Goal: Task Accomplishment & Management: Manage account settings

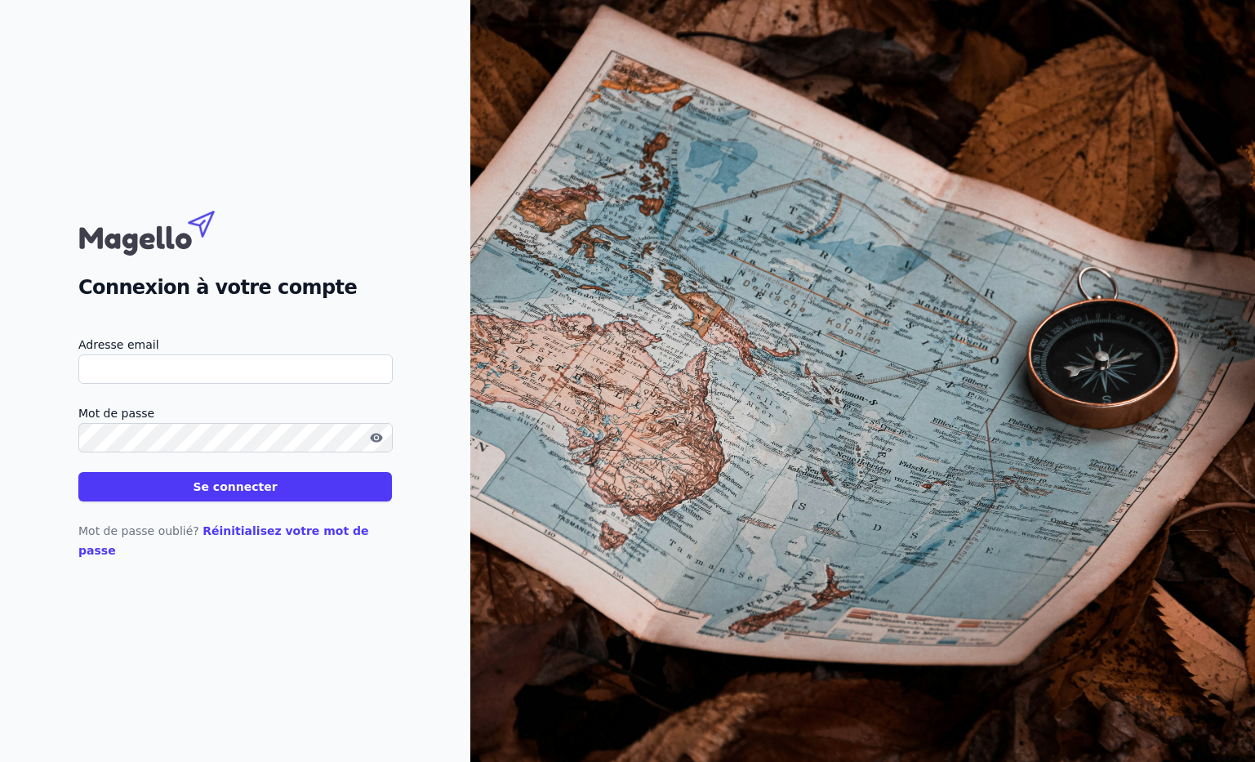
type input "[EMAIL_ADDRESS][DOMAIN_NAME]"
click at [185, 494] on button "Se connecter" at bounding box center [235, 486] width 314 height 29
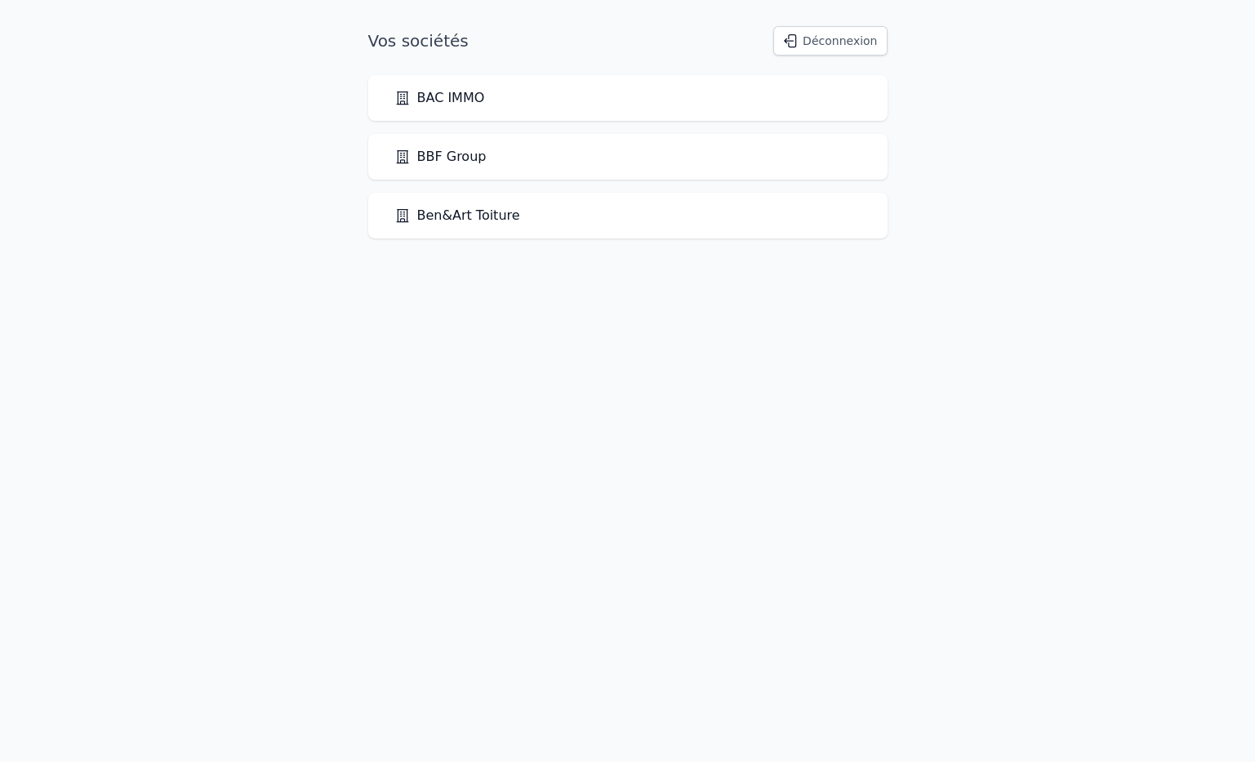
click at [435, 159] on link "BBF Group" at bounding box center [441, 157] width 92 height 20
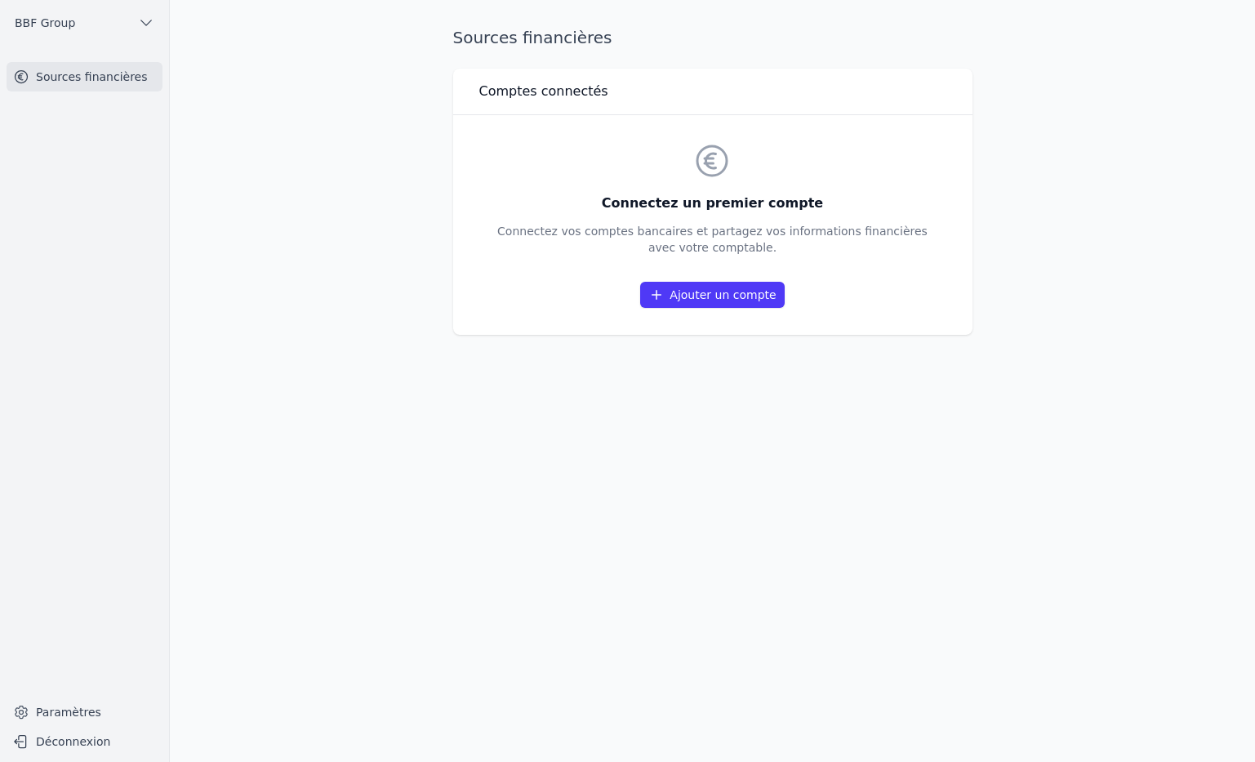
click at [714, 291] on link "Ajouter un compte" at bounding box center [712, 295] width 144 height 26
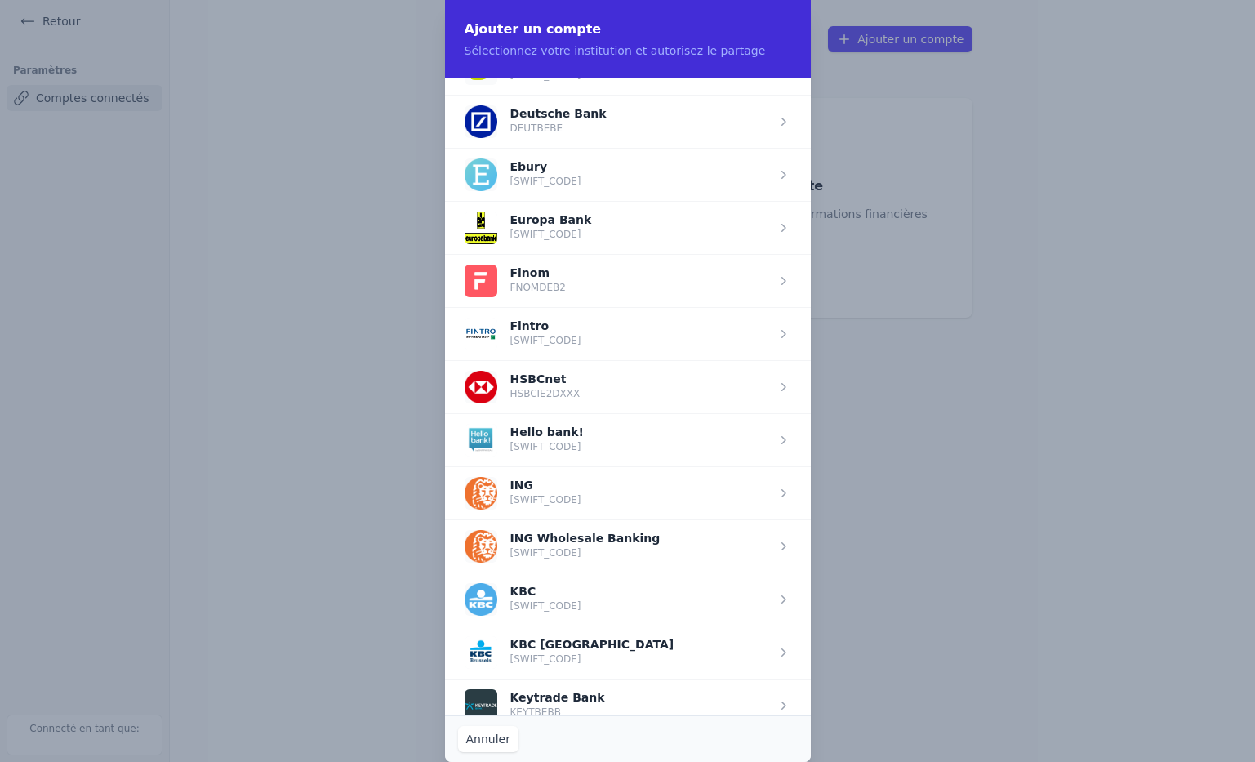
scroll to position [864, 0]
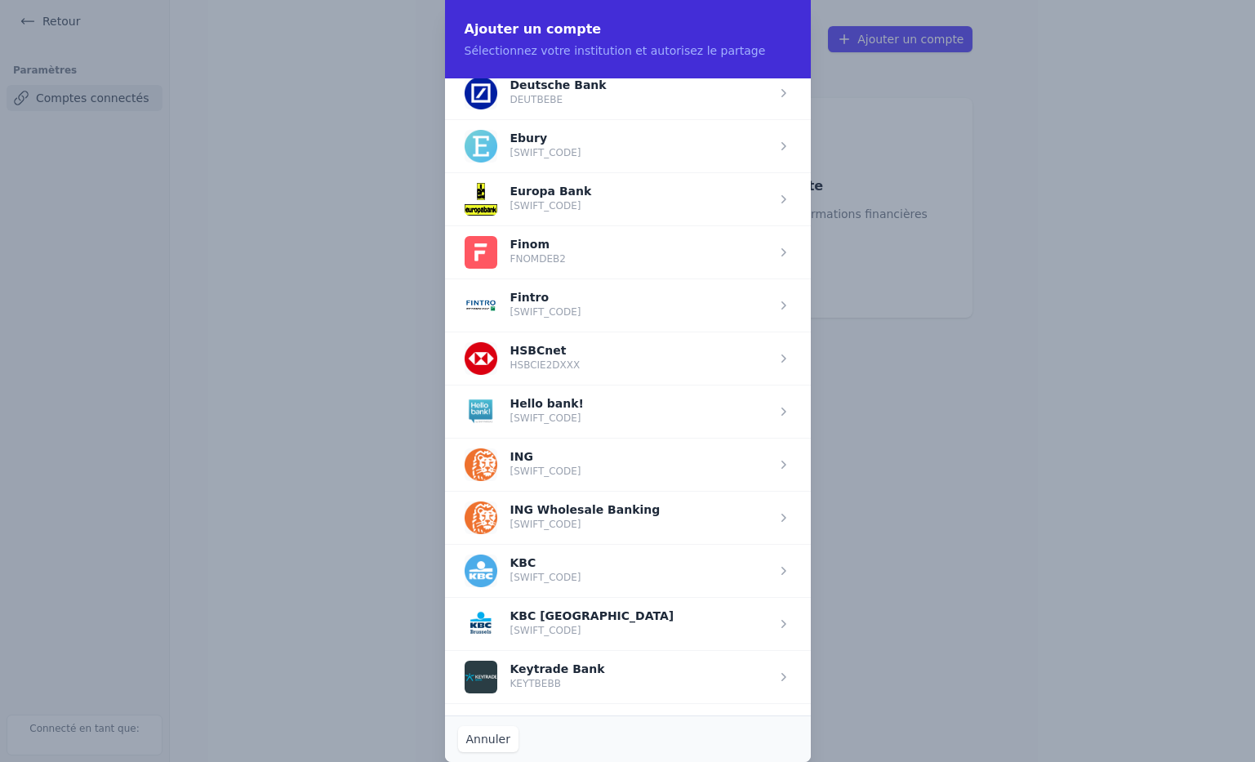
click at [529, 466] on span "button" at bounding box center [628, 464] width 366 height 53
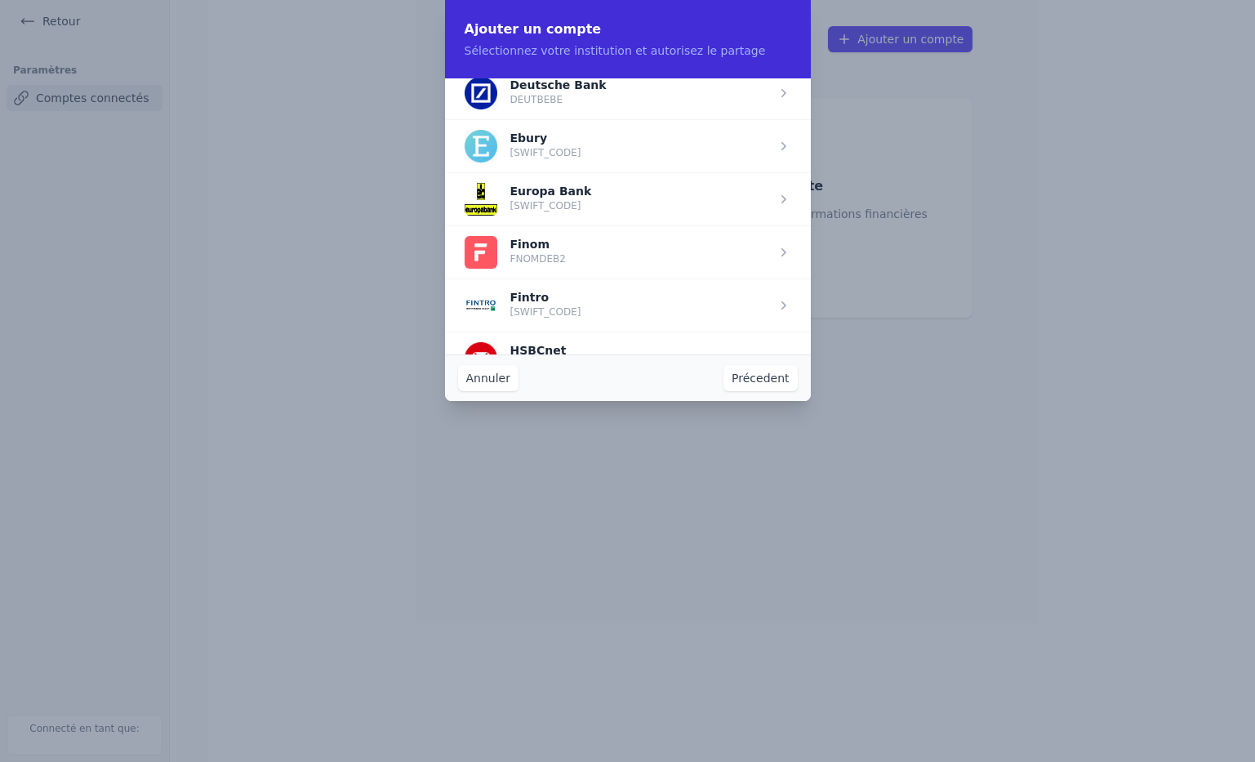
scroll to position [0, 0]
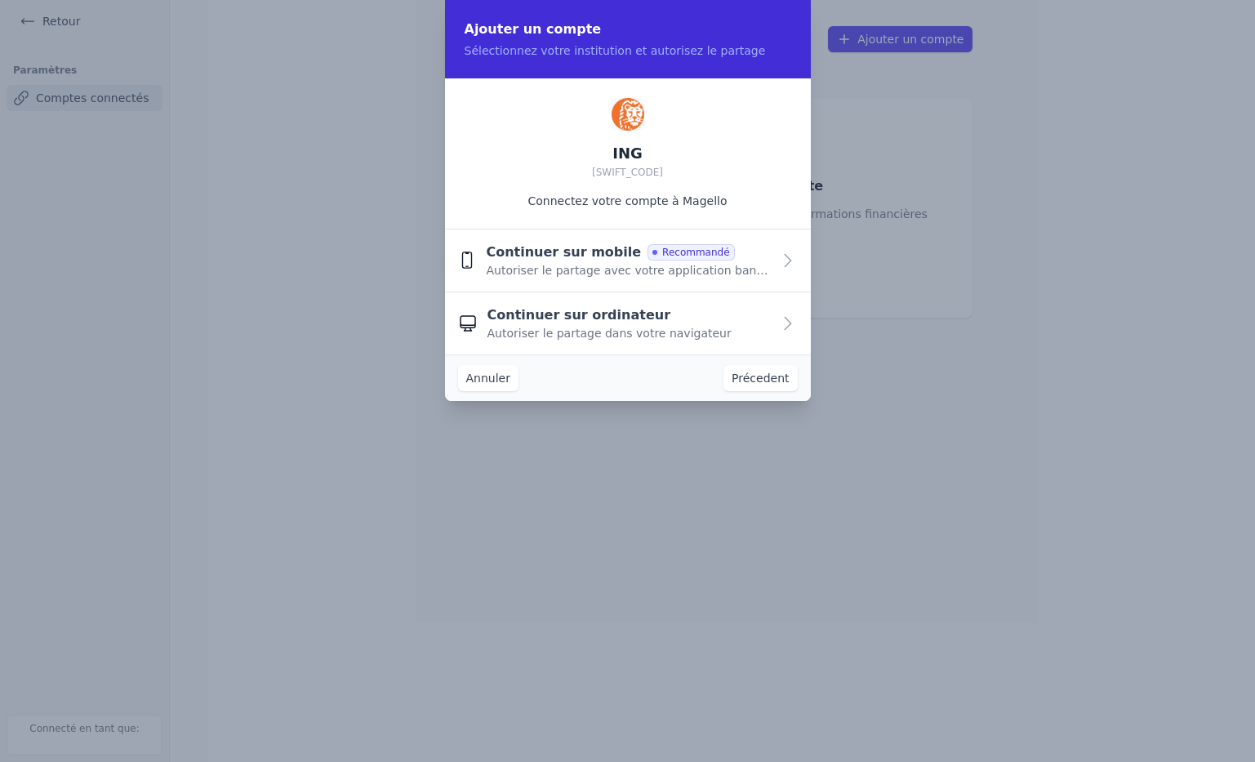
click at [562, 259] on span "Continuer sur mobile" at bounding box center [563, 253] width 155 height 20
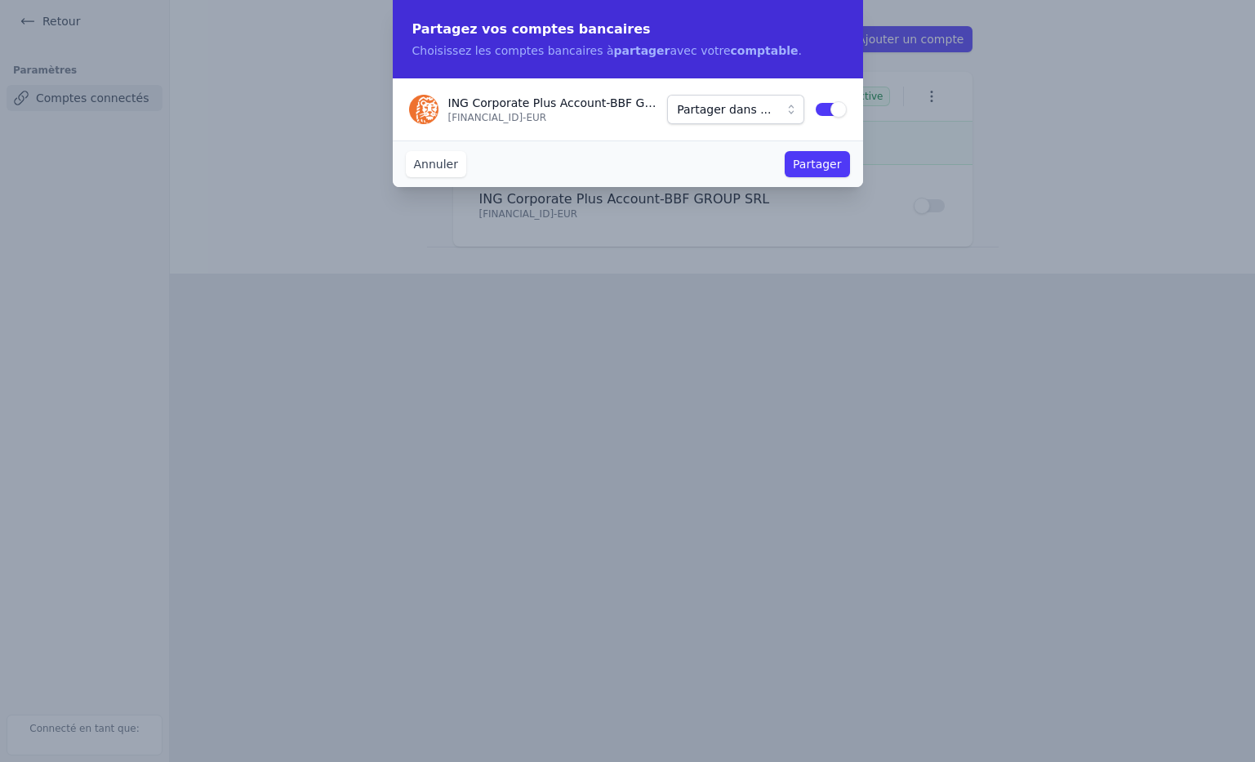
click at [788, 108] on button "Partager dans ..." at bounding box center [735, 109] width 136 height 29
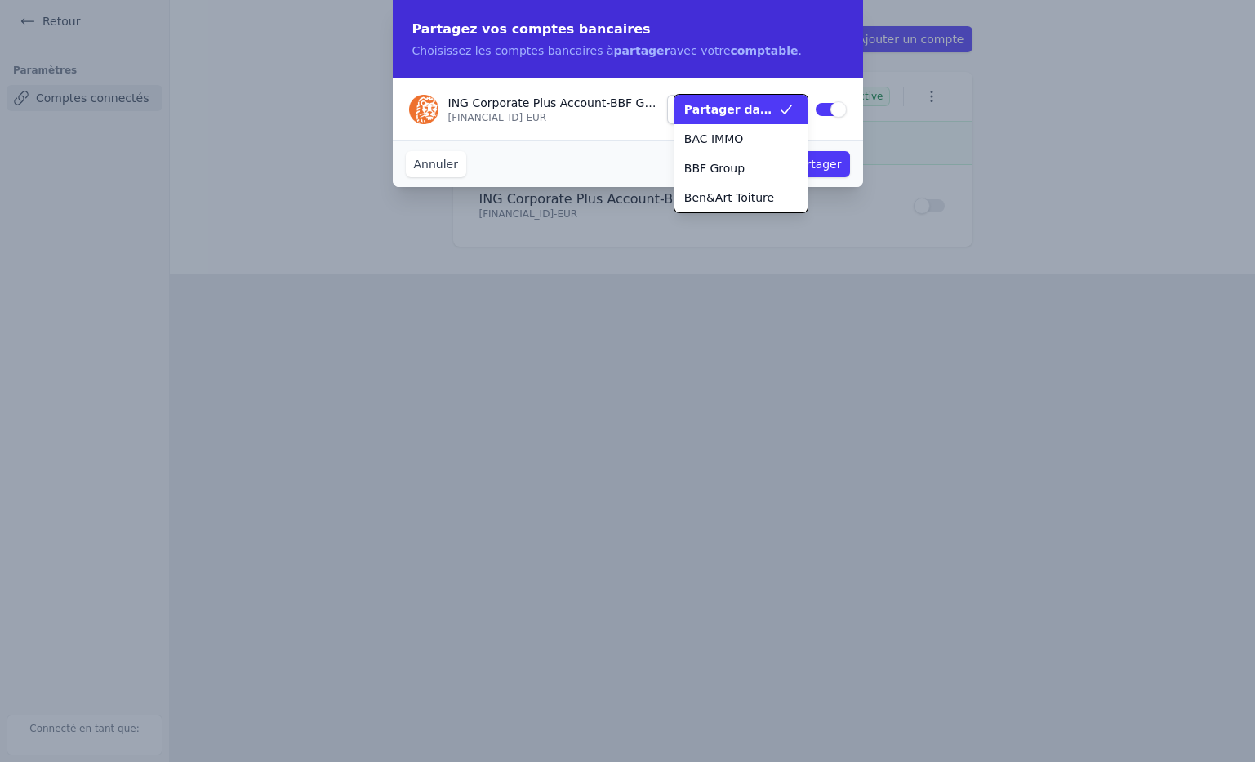
click at [772, 107] on span "Partager dans ..." at bounding box center [732, 109] width 94 height 16
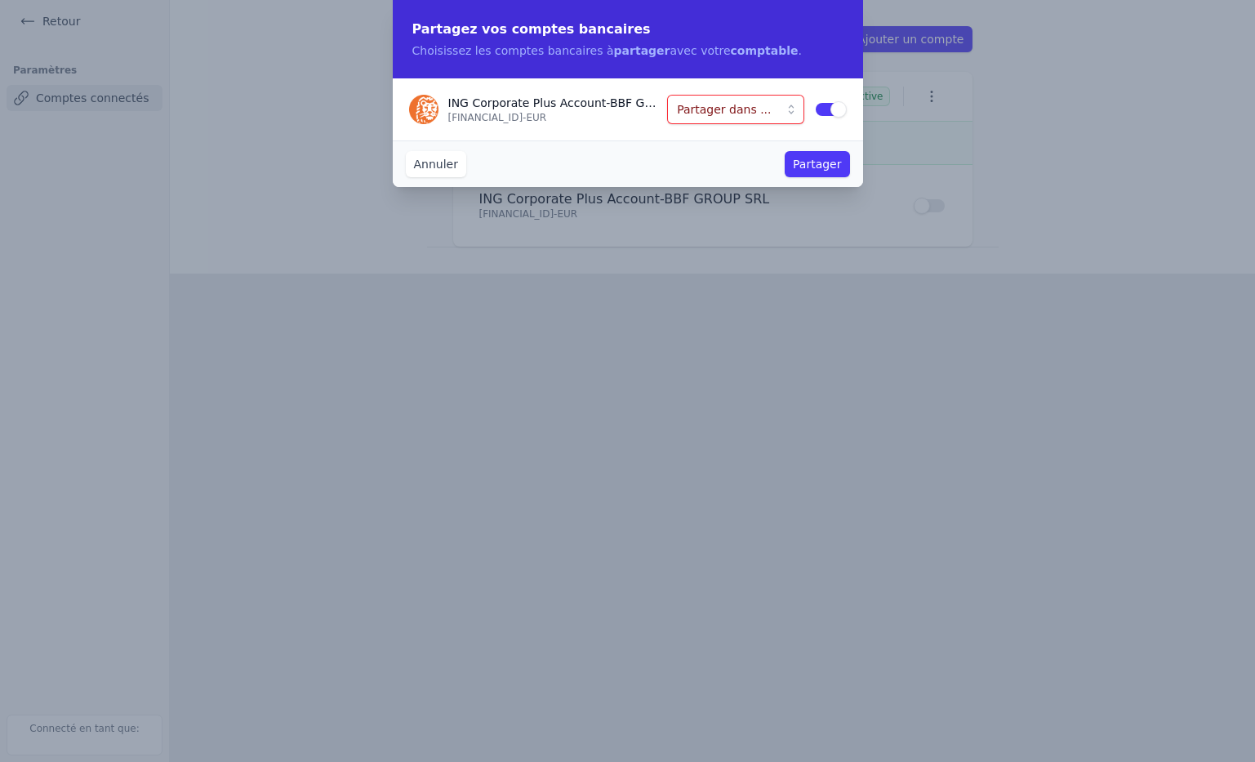
click at [793, 102] on button "Partager dans ..." at bounding box center [735, 109] width 136 height 29
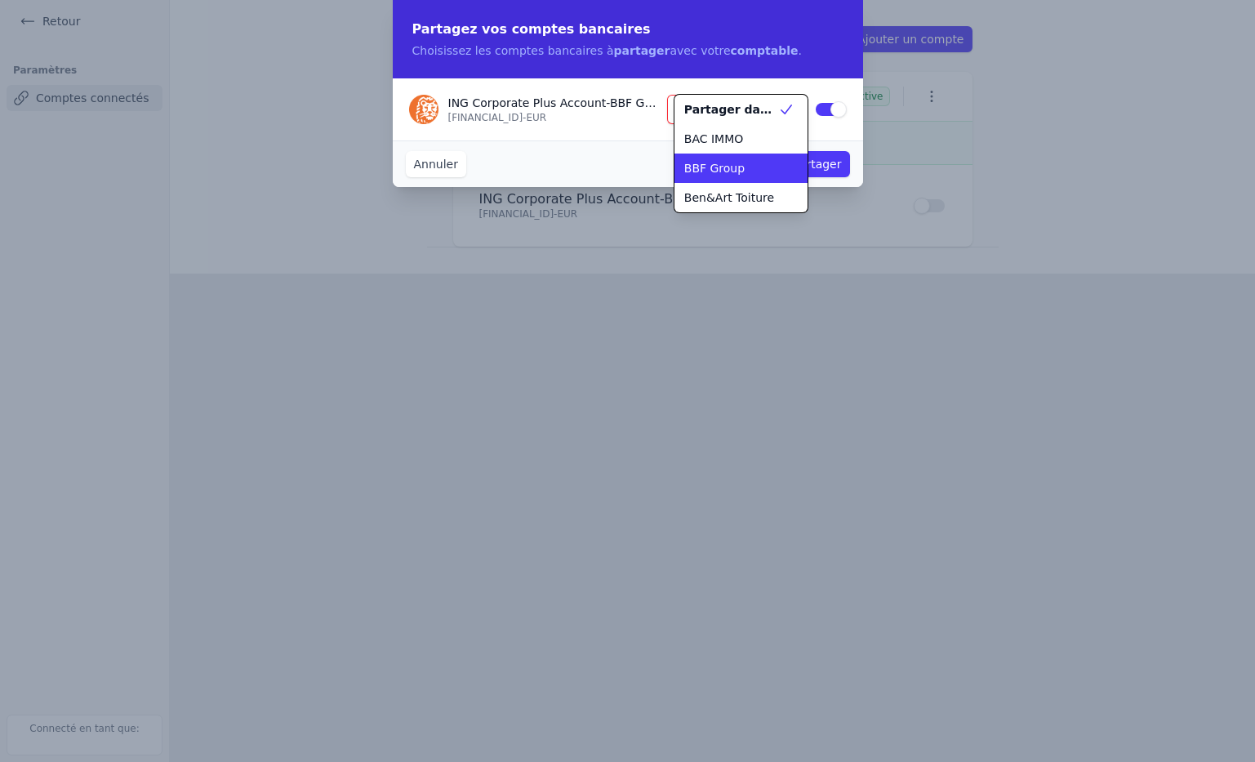
click at [744, 163] on div "BBF Group" at bounding box center [732, 168] width 94 height 16
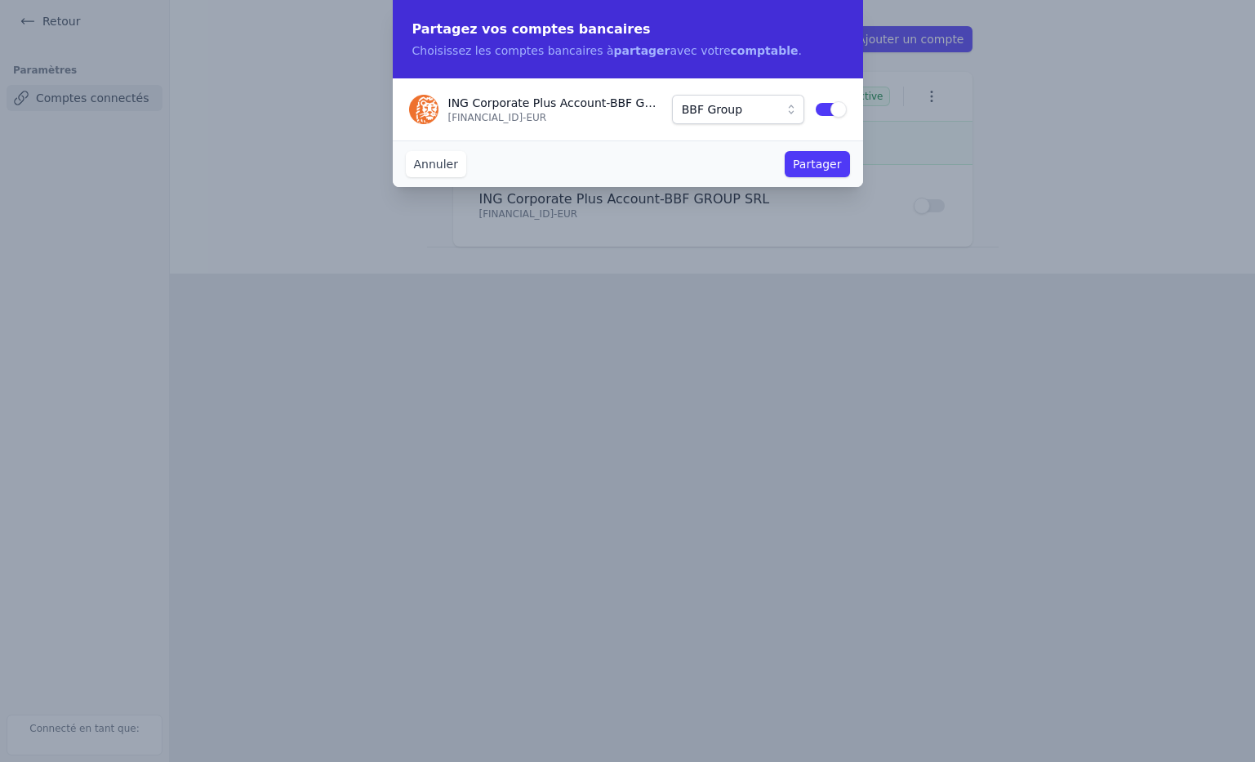
click at [816, 166] on button "Partager" at bounding box center [817, 164] width 65 height 26
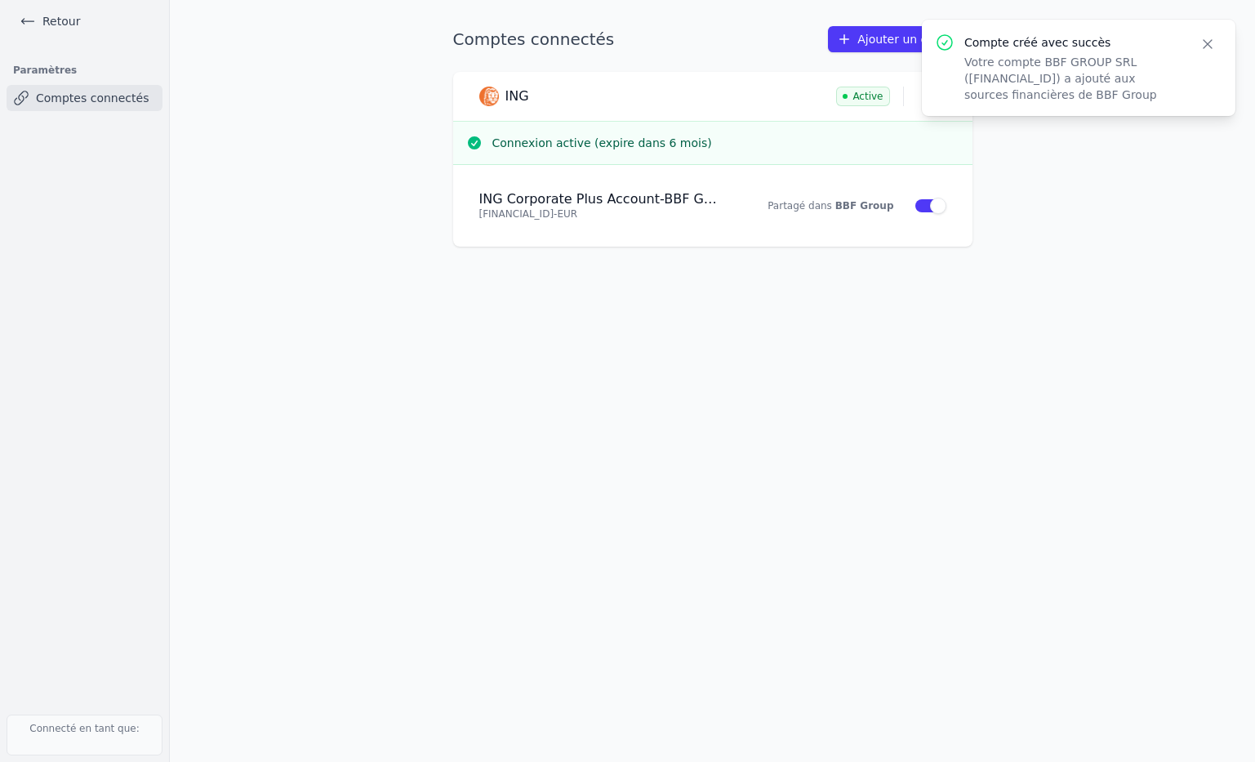
click at [35, 16] on icon at bounding box center [28, 21] width 16 height 16
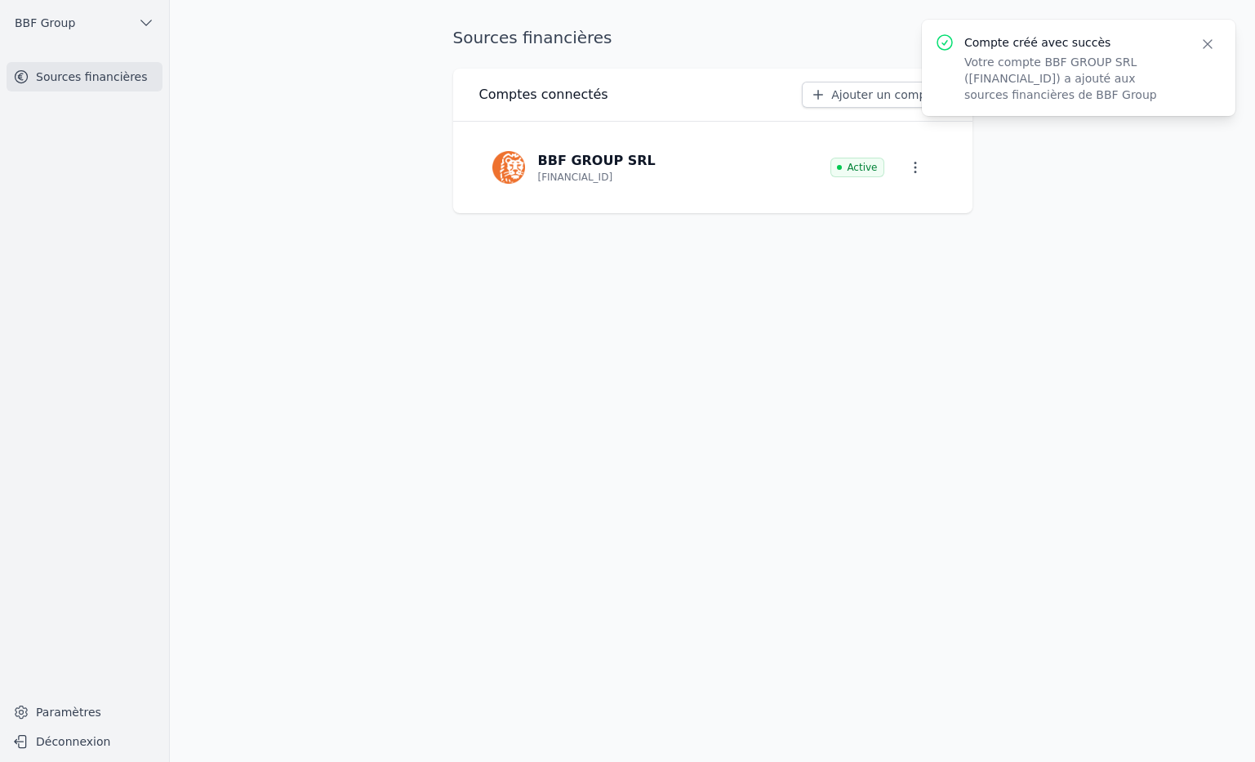
click at [127, 25] on button "BBF Group" at bounding box center [85, 23] width 156 height 26
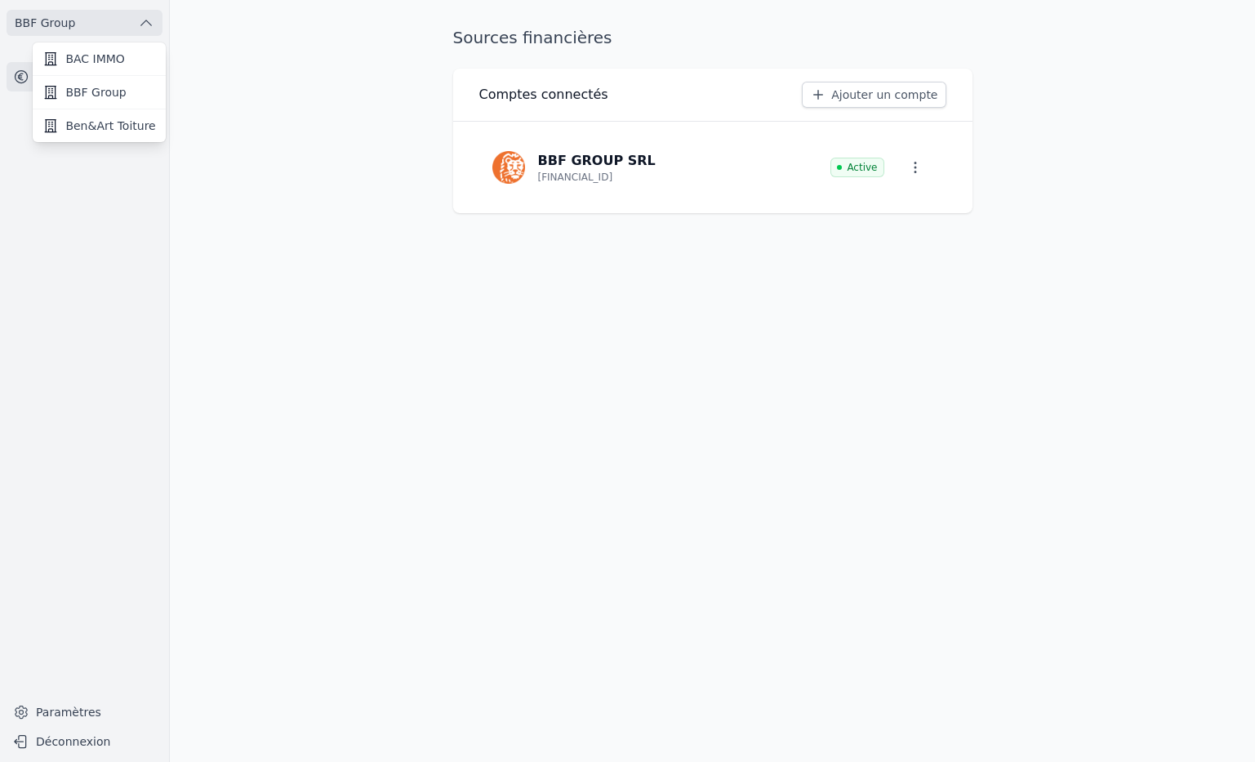
click at [116, 59] on span "BAC IMMO" at bounding box center [94, 59] width 59 height 16
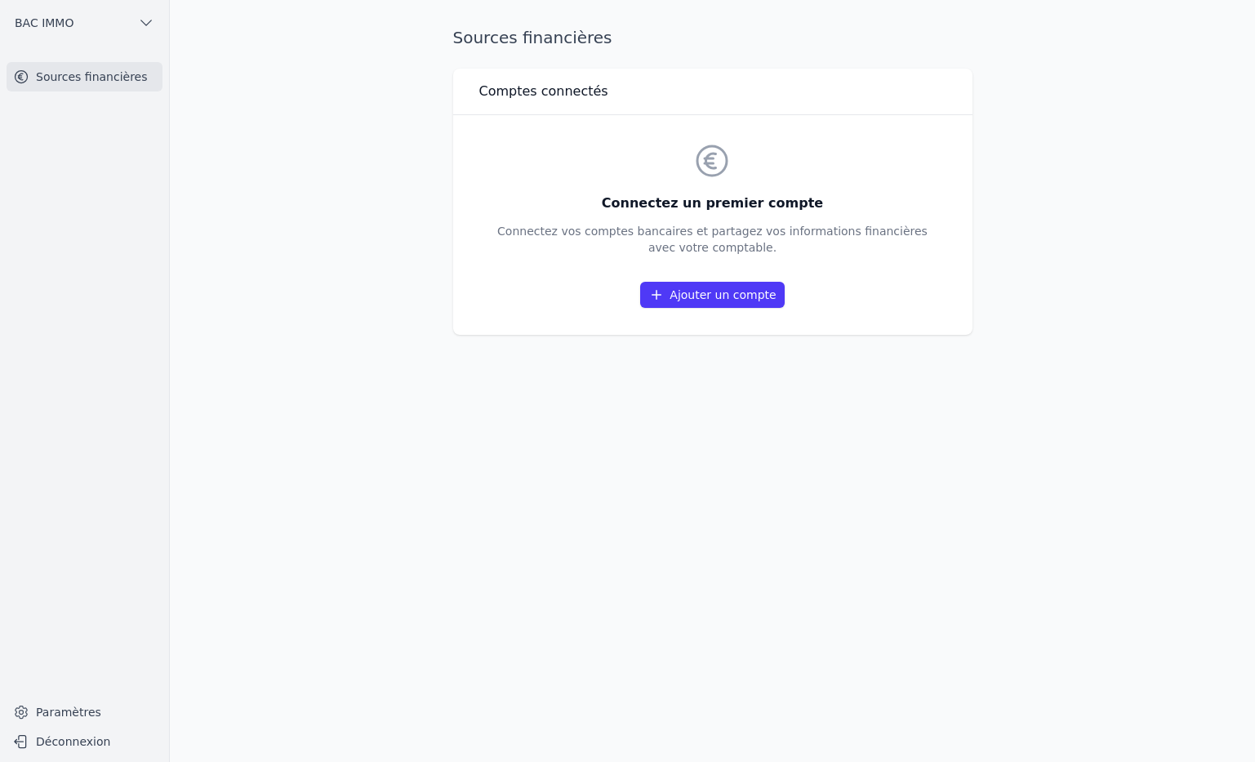
click at [711, 298] on link "Ajouter un compte" at bounding box center [712, 295] width 144 height 26
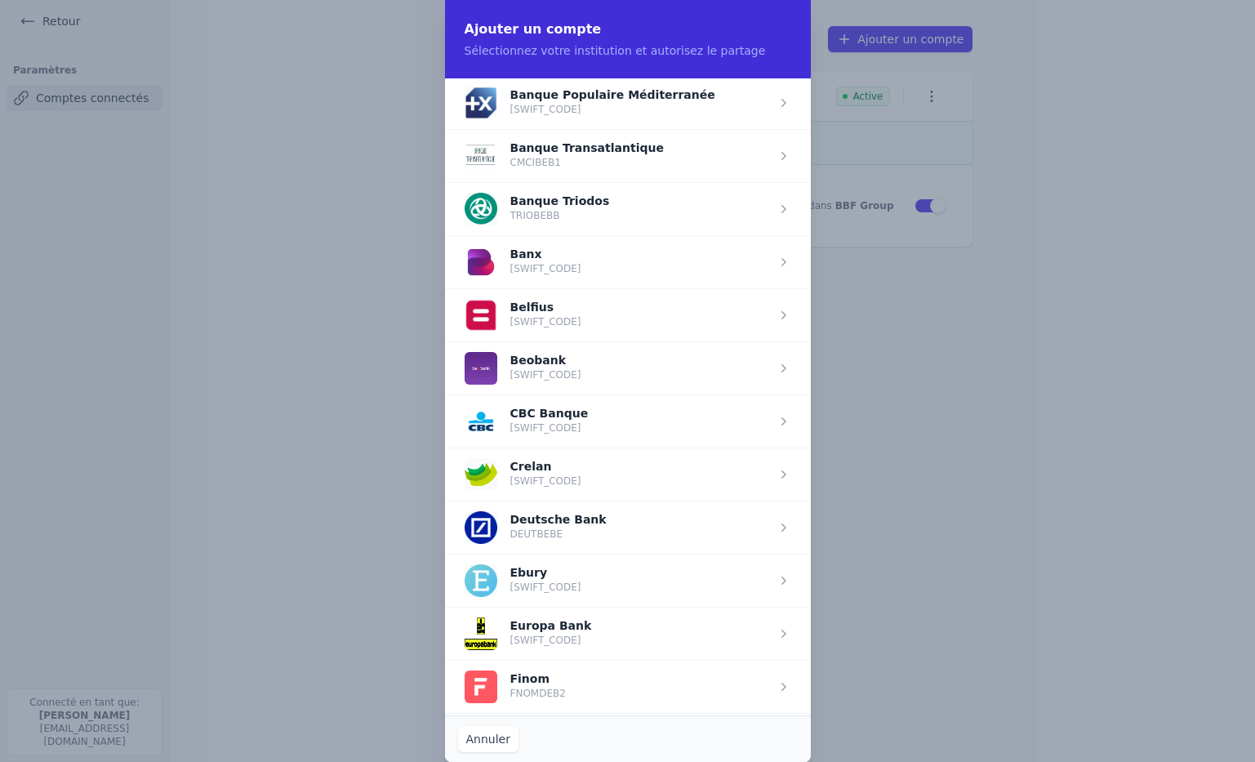
scroll to position [435, 0]
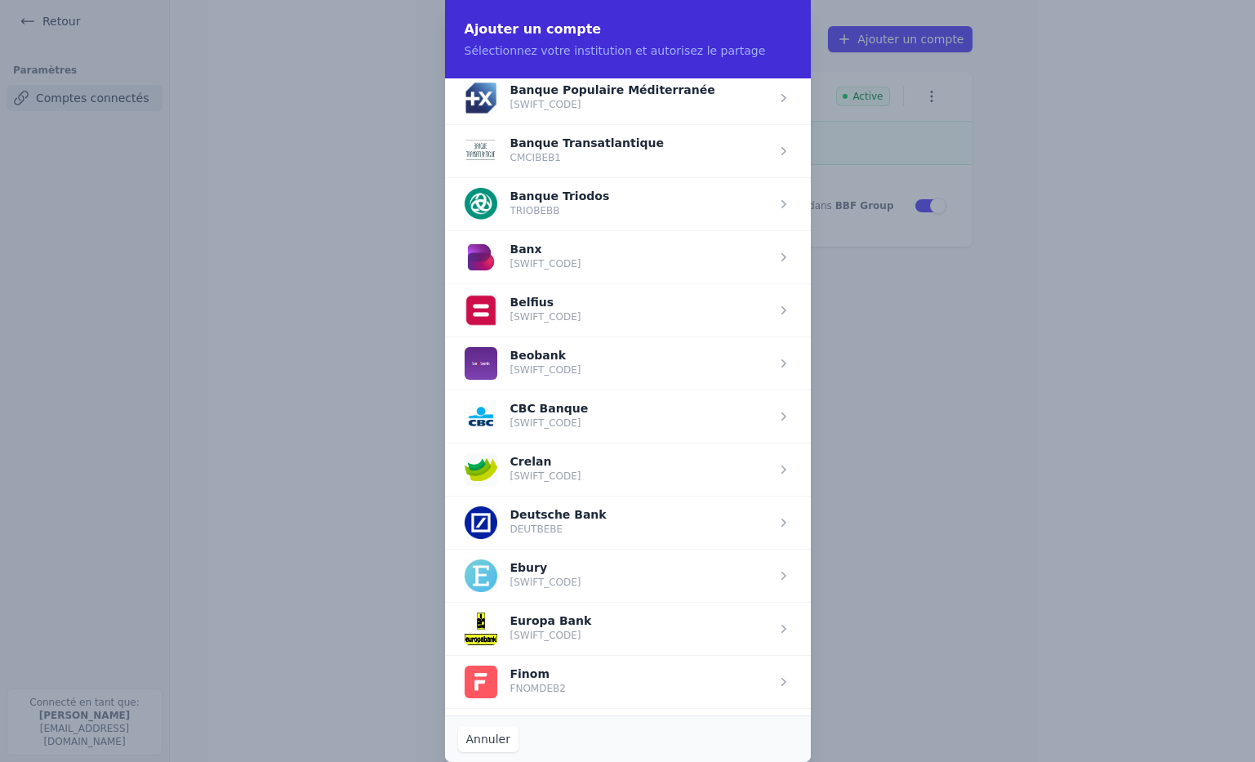
click at [553, 457] on span "button" at bounding box center [628, 469] width 366 height 53
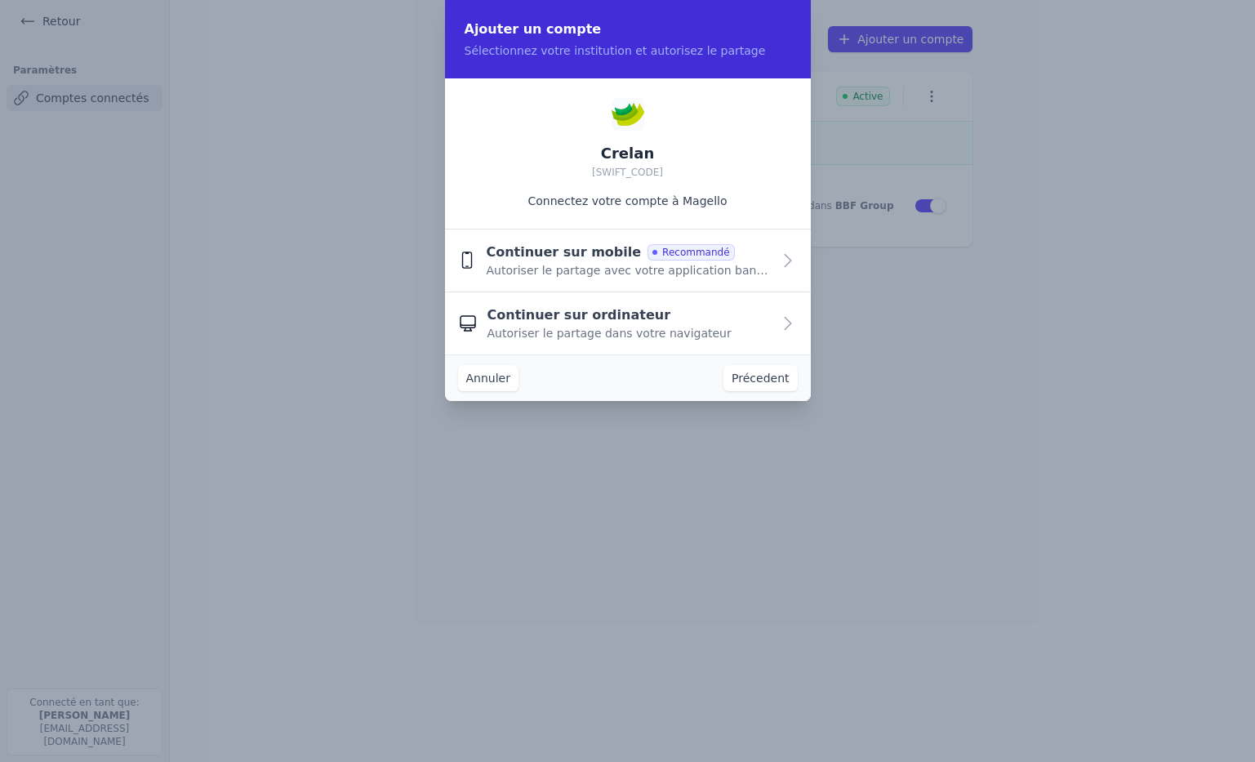
scroll to position [0, 0]
click at [606, 266] on span "Autoriser le partage avec votre application bancaire" at bounding box center [628, 270] width 285 height 16
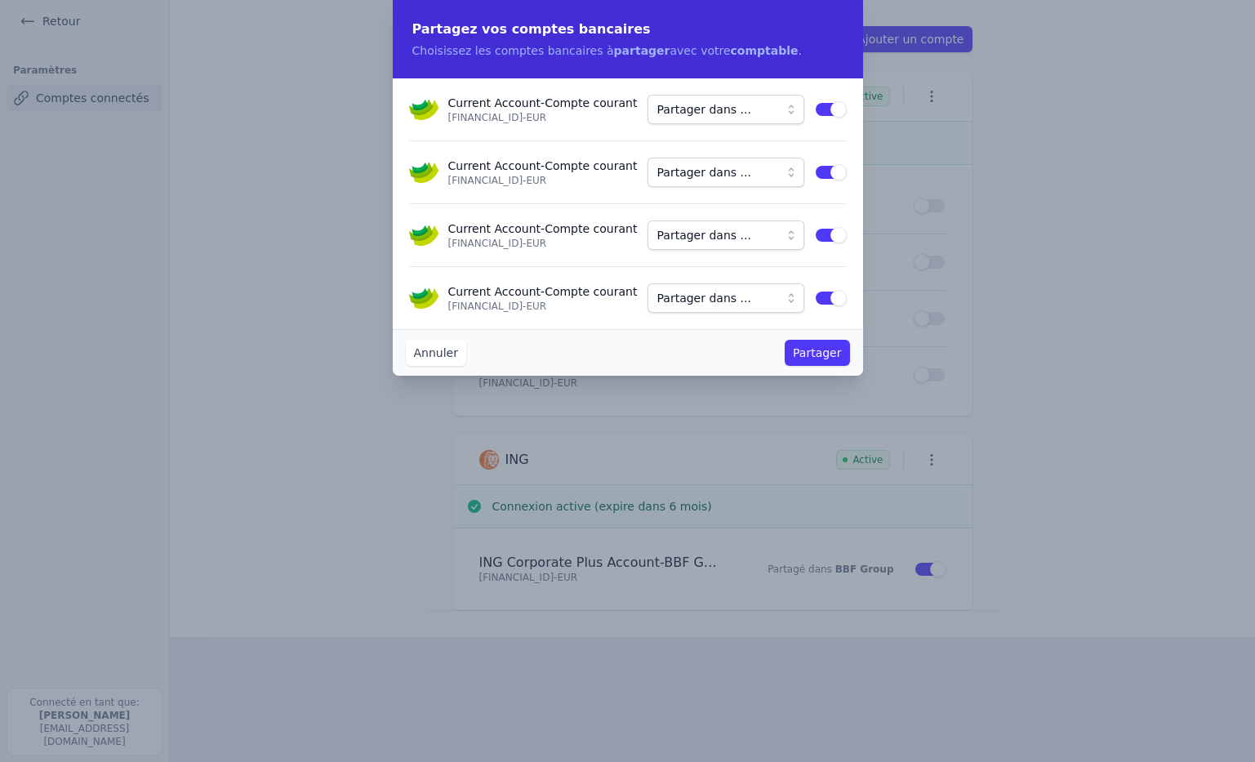
click at [787, 106] on button "Partager dans ..." at bounding box center [726, 109] width 157 height 29
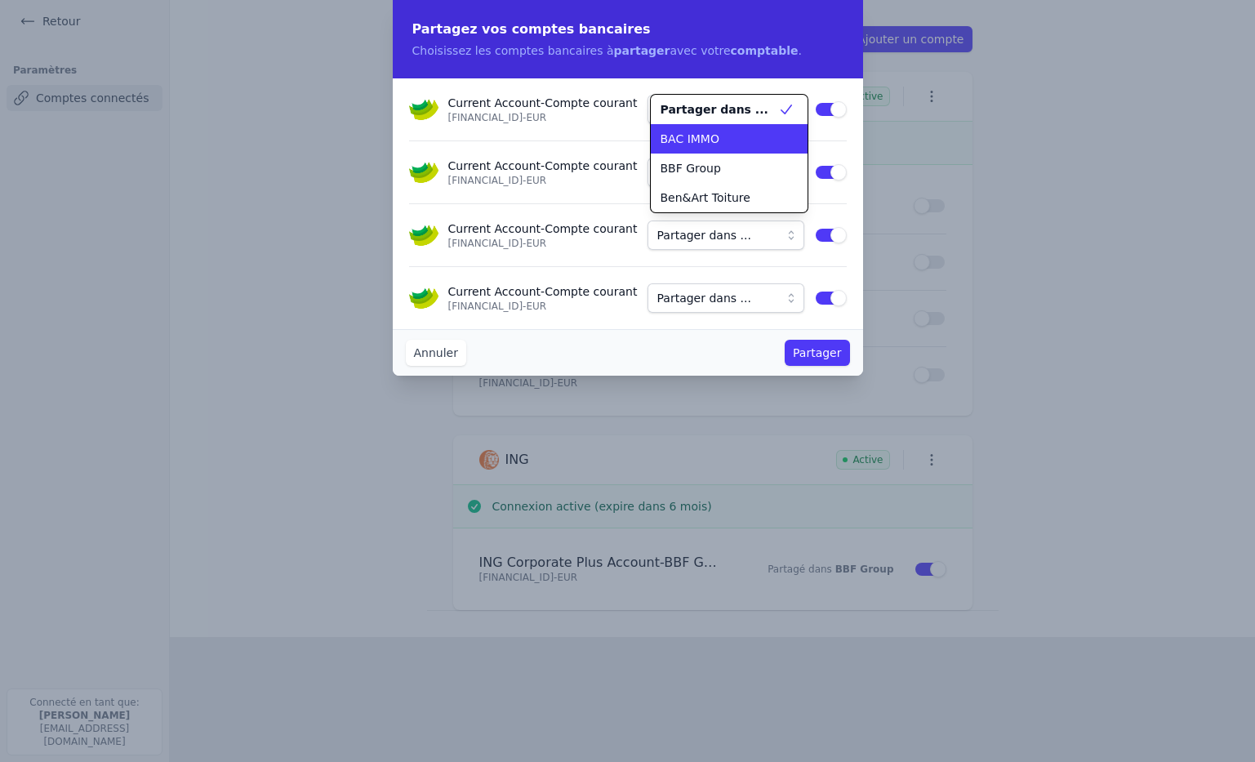
click at [747, 139] on div "BAC IMMO" at bounding box center [720, 139] width 118 height 16
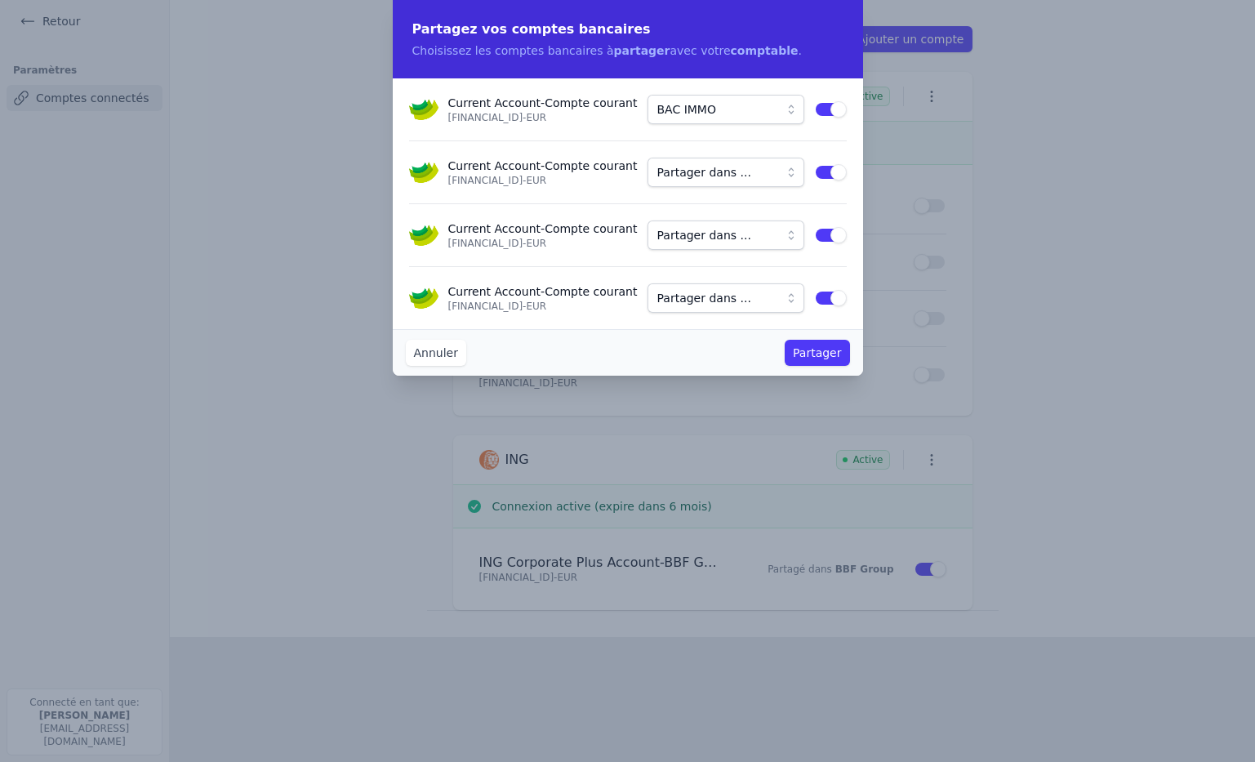
click at [765, 172] on span "Partager dans ..." at bounding box center [715, 173] width 114 height 20
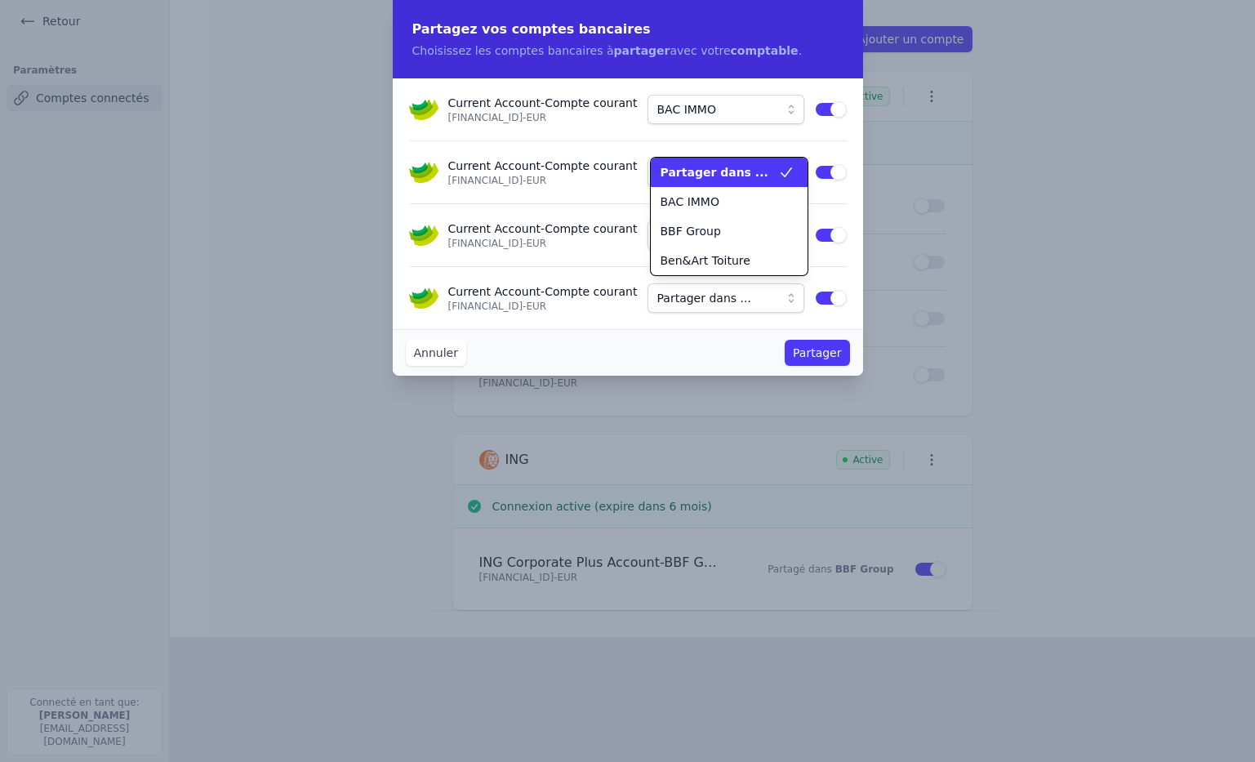
click at [765, 172] on div "Partager dans ..." at bounding box center [720, 172] width 118 height 16
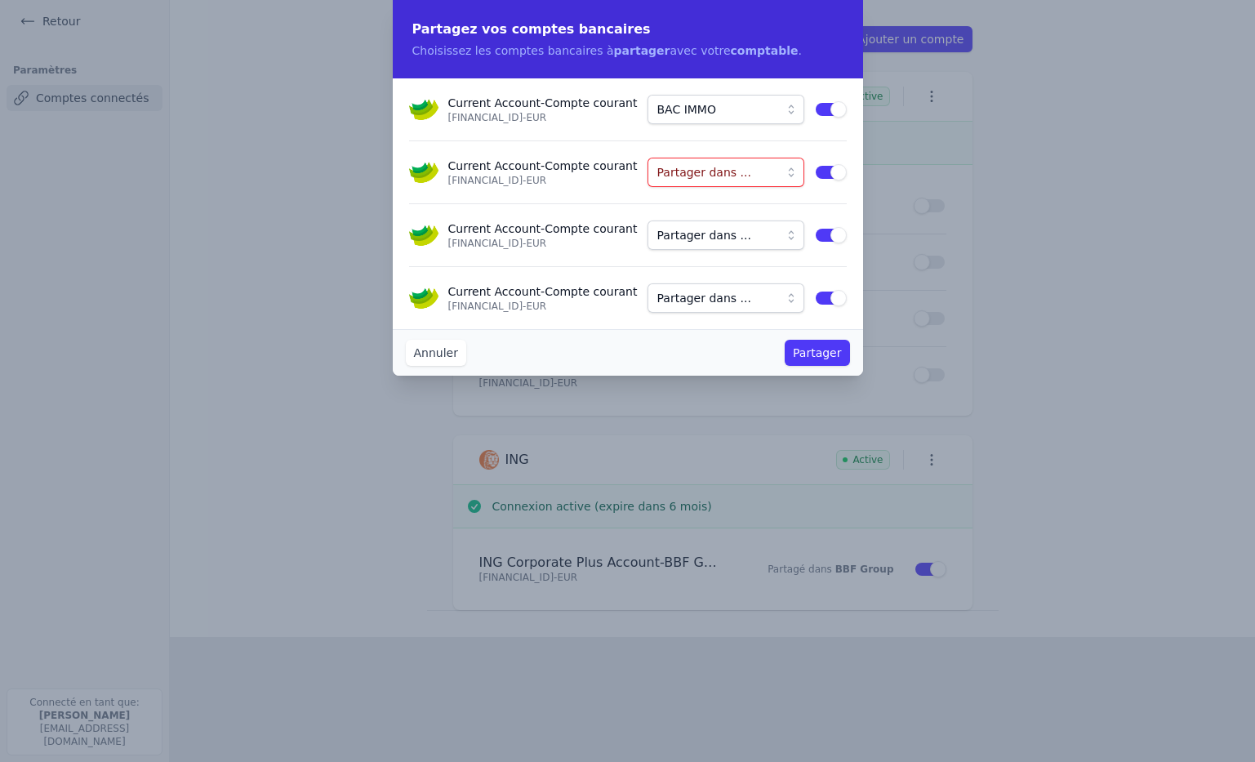
click at [831, 172] on button "Use setting" at bounding box center [830, 172] width 33 height 16
click at [825, 231] on button "Use setting" at bounding box center [830, 235] width 33 height 16
click at [827, 232] on button "Use setting" at bounding box center [830, 235] width 33 height 16
click at [796, 234] on button "Partager dans ..." at bounding box center [726, 235] width 157 height 29
click at [840, 234] on button "Use setting" at bounding box center [830, 235] width 33 height 16
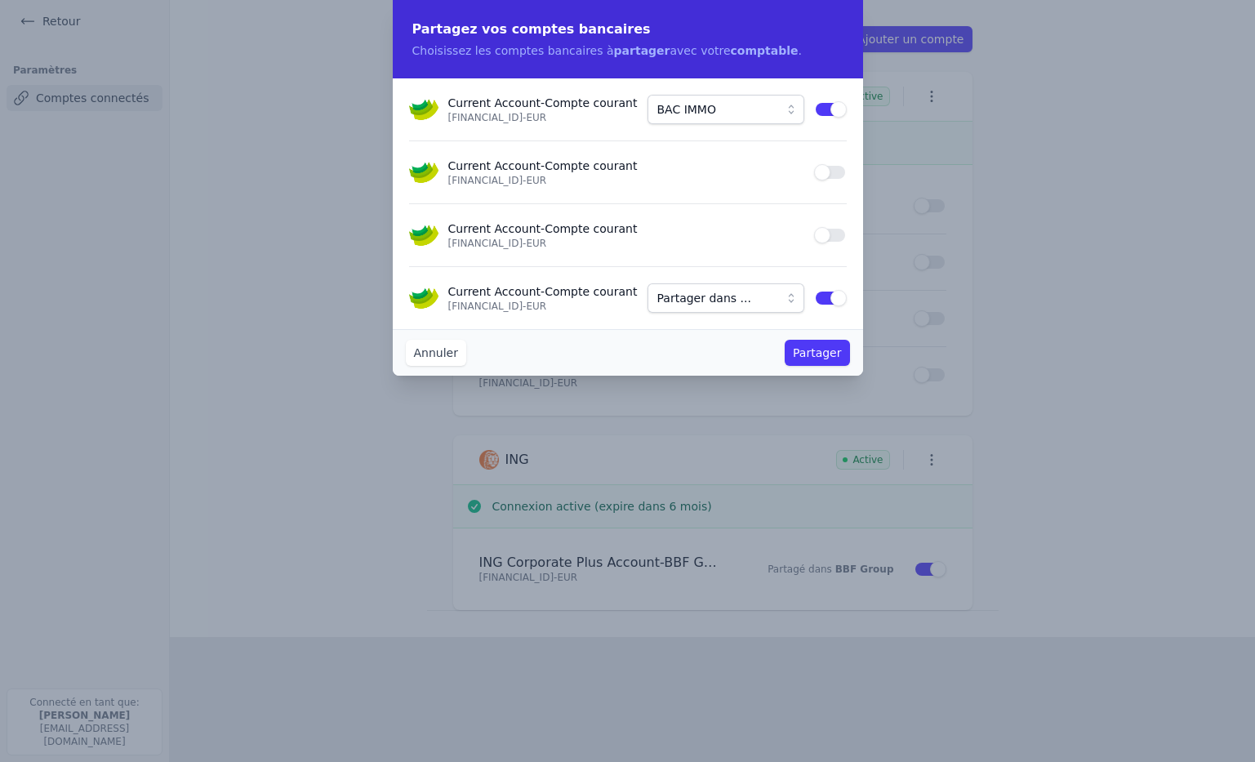
click at [792, 292] on button "Partager dans ..." at bounding box center [726, 297] width 157 height 29
click at [833, 297] on button "Use setting" at bounding box center [830, 298] width 33 height 16
click at [828, 353] on button "Partager" at bounding box center [817, 353] width 65 height 26
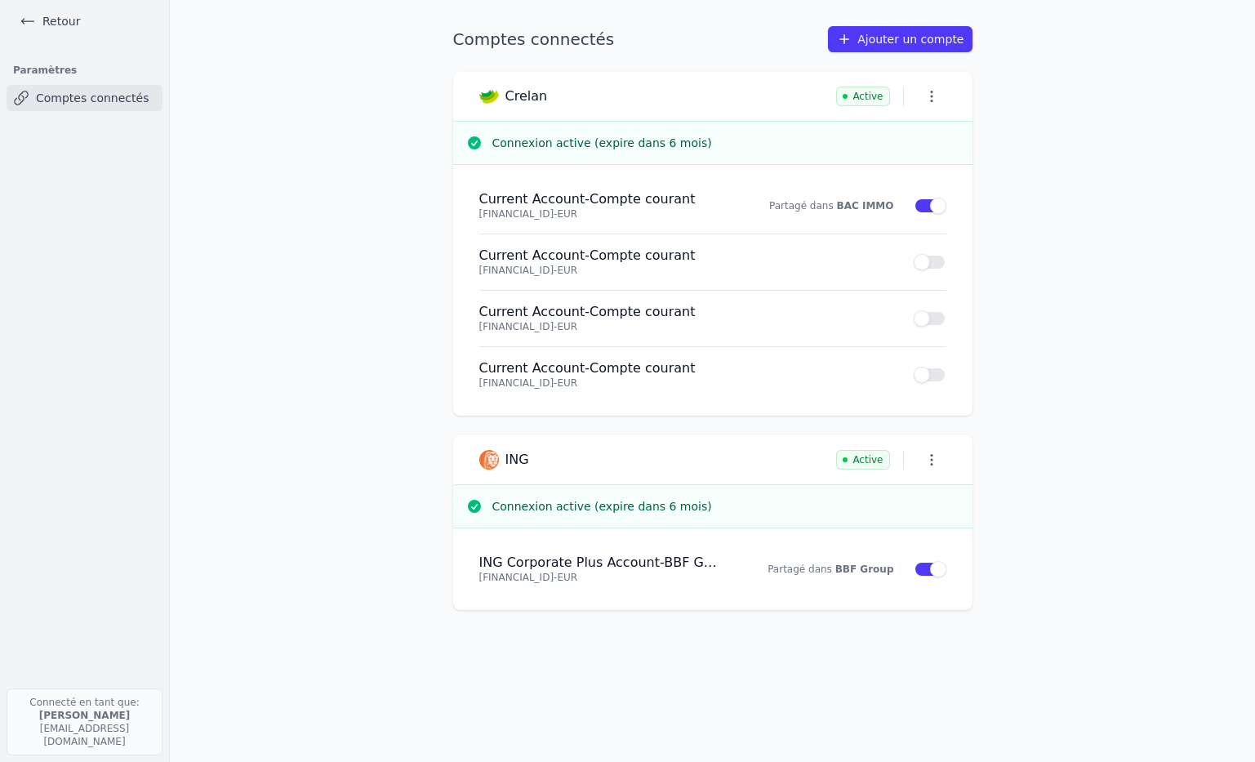
click at [931, 99] on icon "button" at bounding box center [932, 96] width 16 height 16
click at [1025, 148] on div at bounding box center [627, 381] width 1255 height 762
click at [56, 20] on link "Retour" at bounding box center [50, 21] width 74 height 23
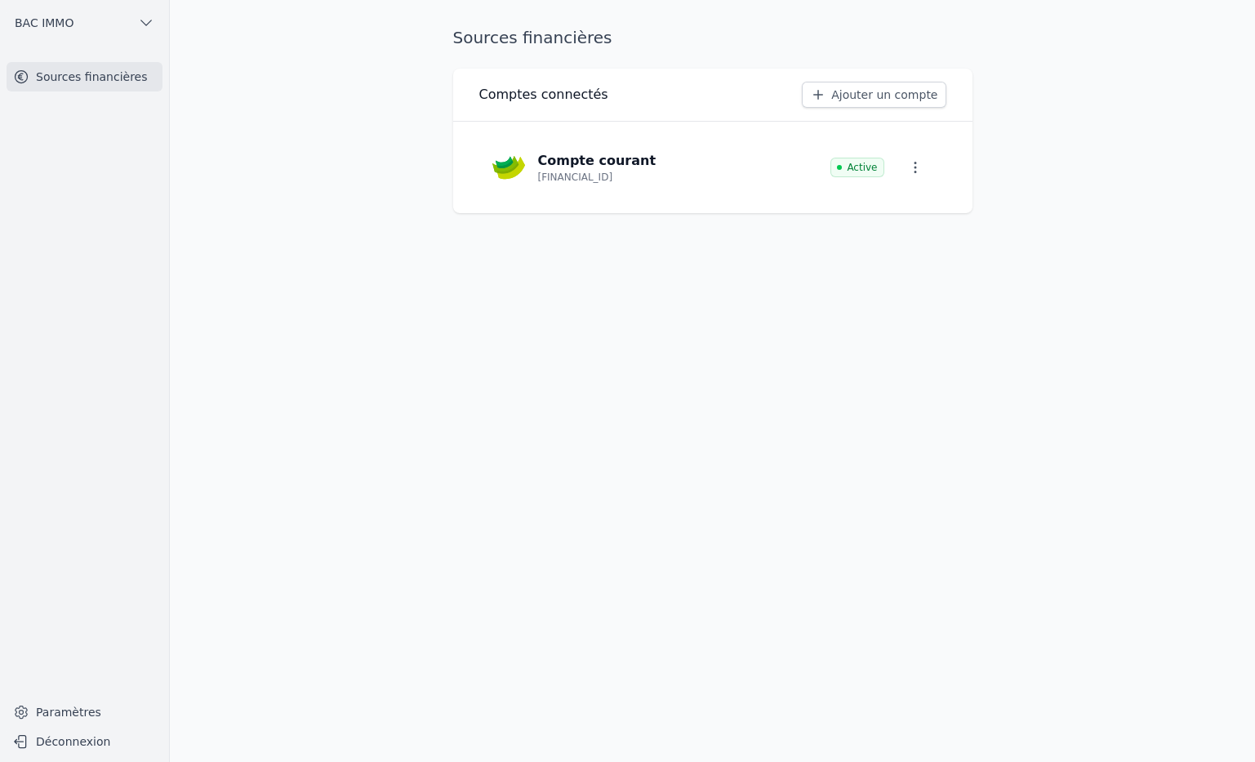
click at [56, 20] on span "BAC IMMO" at bounding box center [44, 23] width 59 height 16
click at [93, 132] on span "Ben&Art Toiture" at bounding box center [110, 126] width 90 height 16
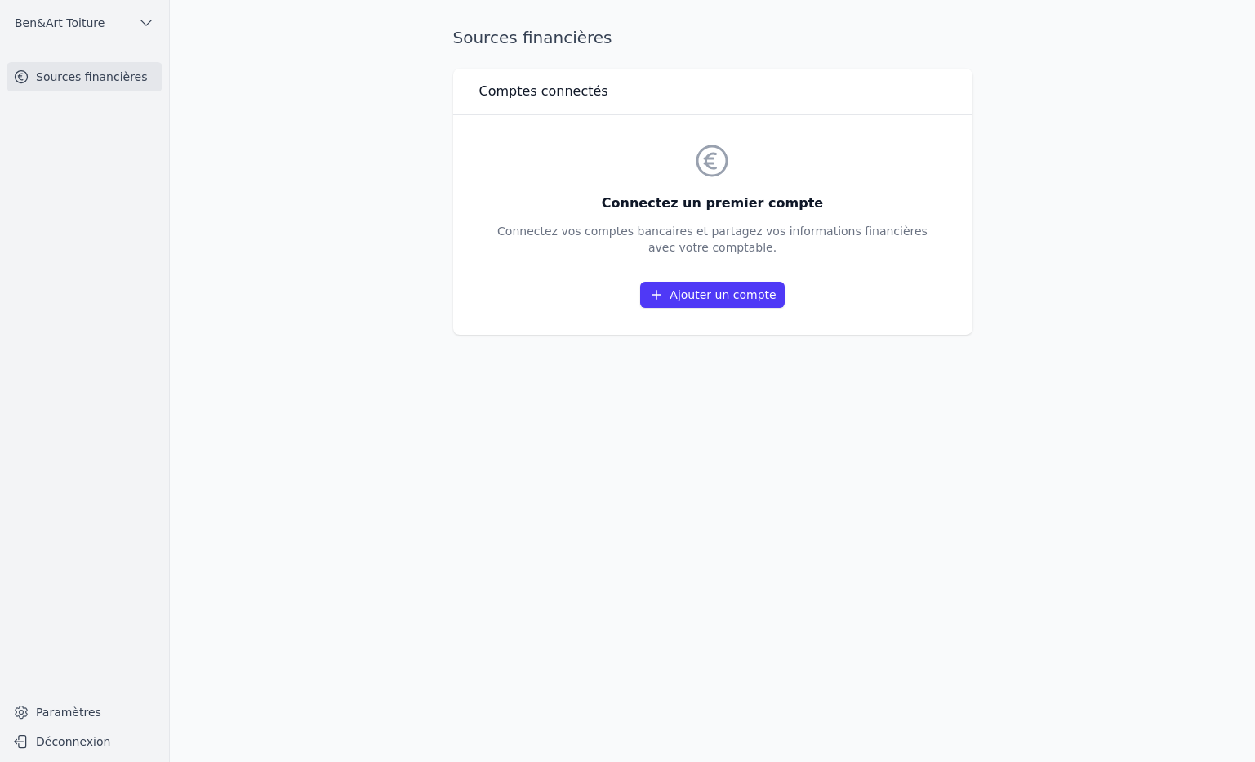
click at [685, 292] on link "Ajouter un compte" at bounding box center [712, 295] width 144 height 26
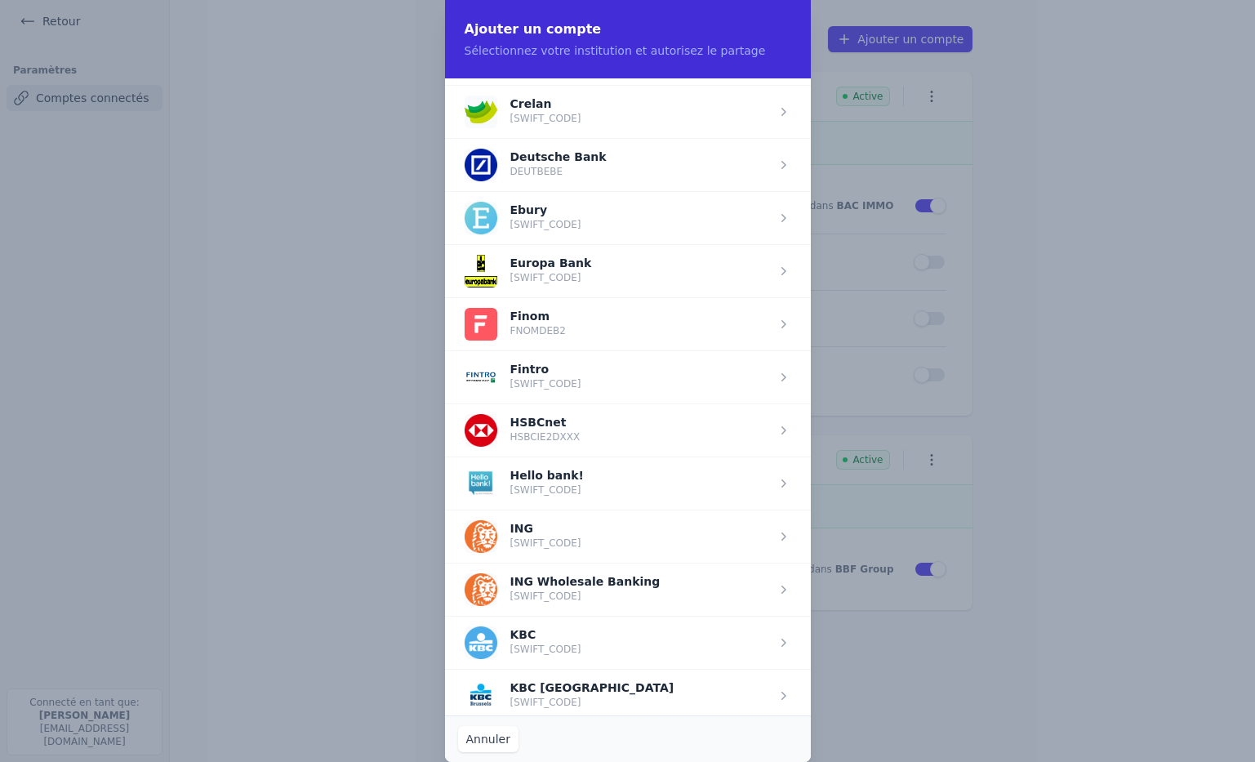
scroll to position [796, 0]
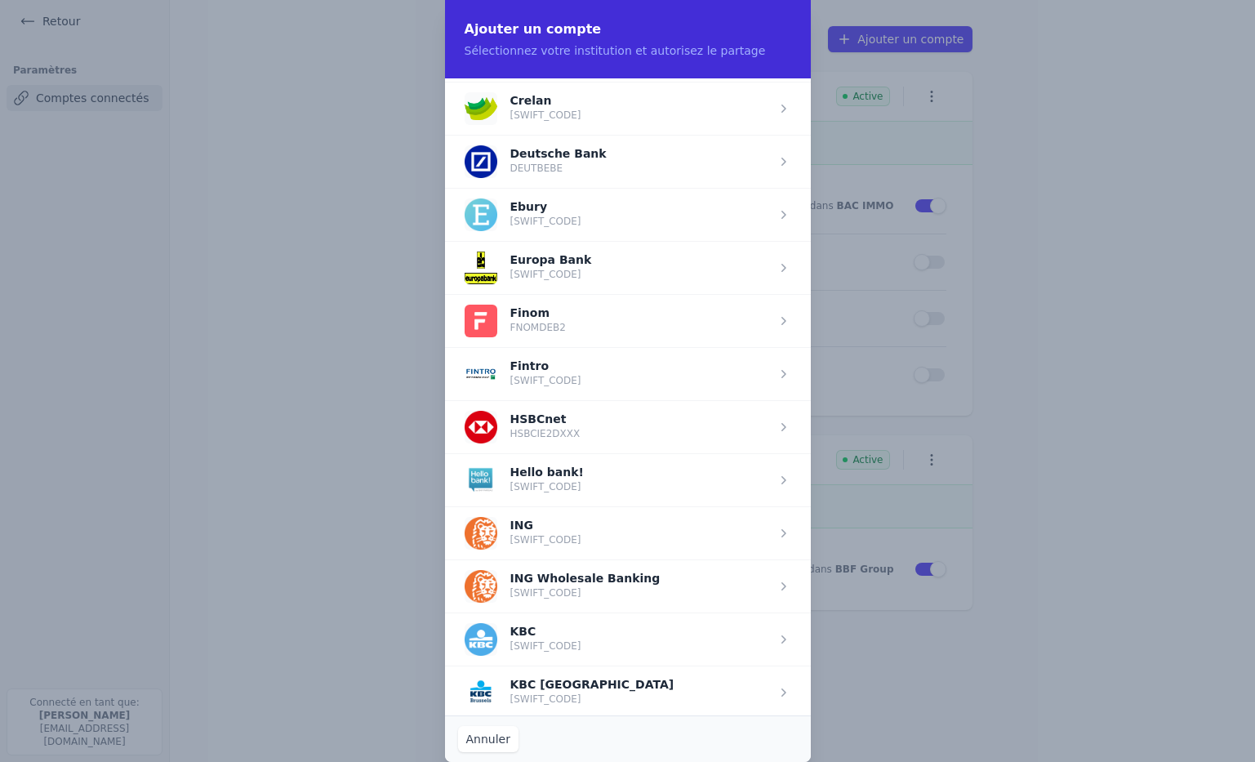
click at [641, 524] on span "button" at bounding box center [628, 532] width 366 height 53
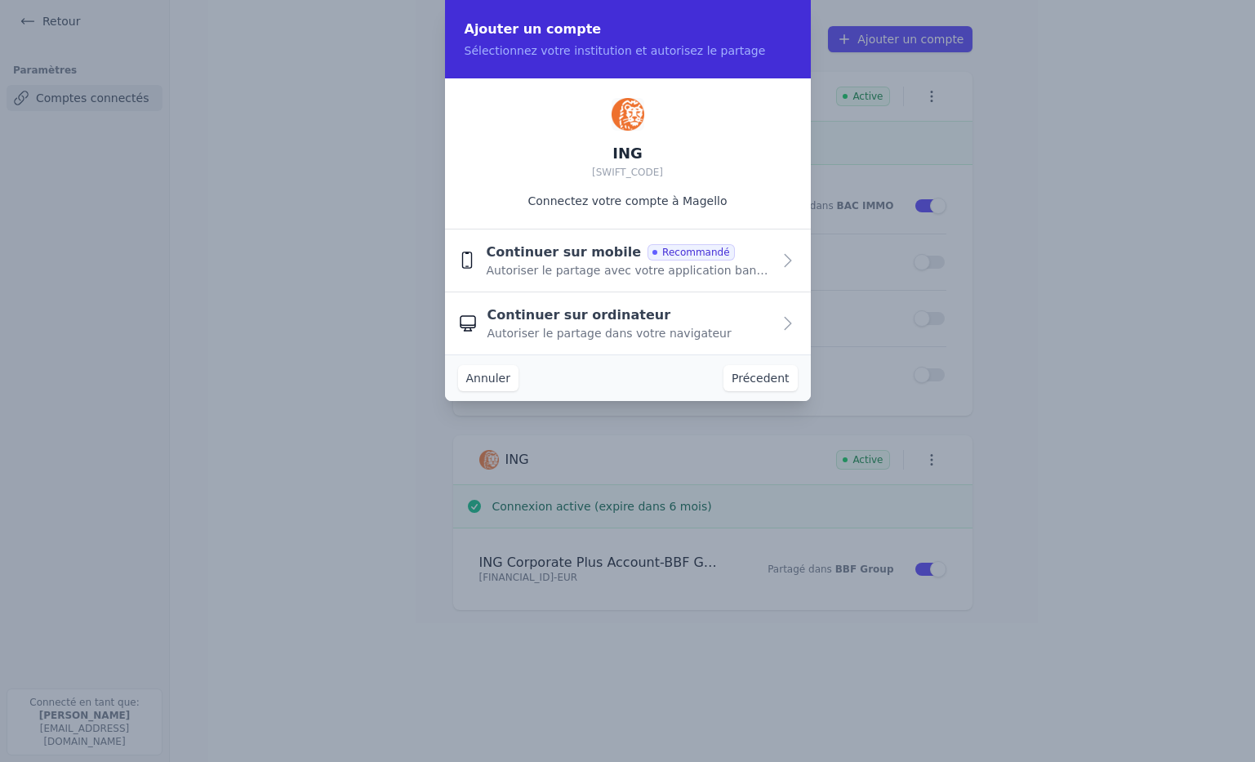
click at [733, 278] on span "Autoriser le partage avec votre application bancaire" at bounding box center [628, 270] width 285 height 16
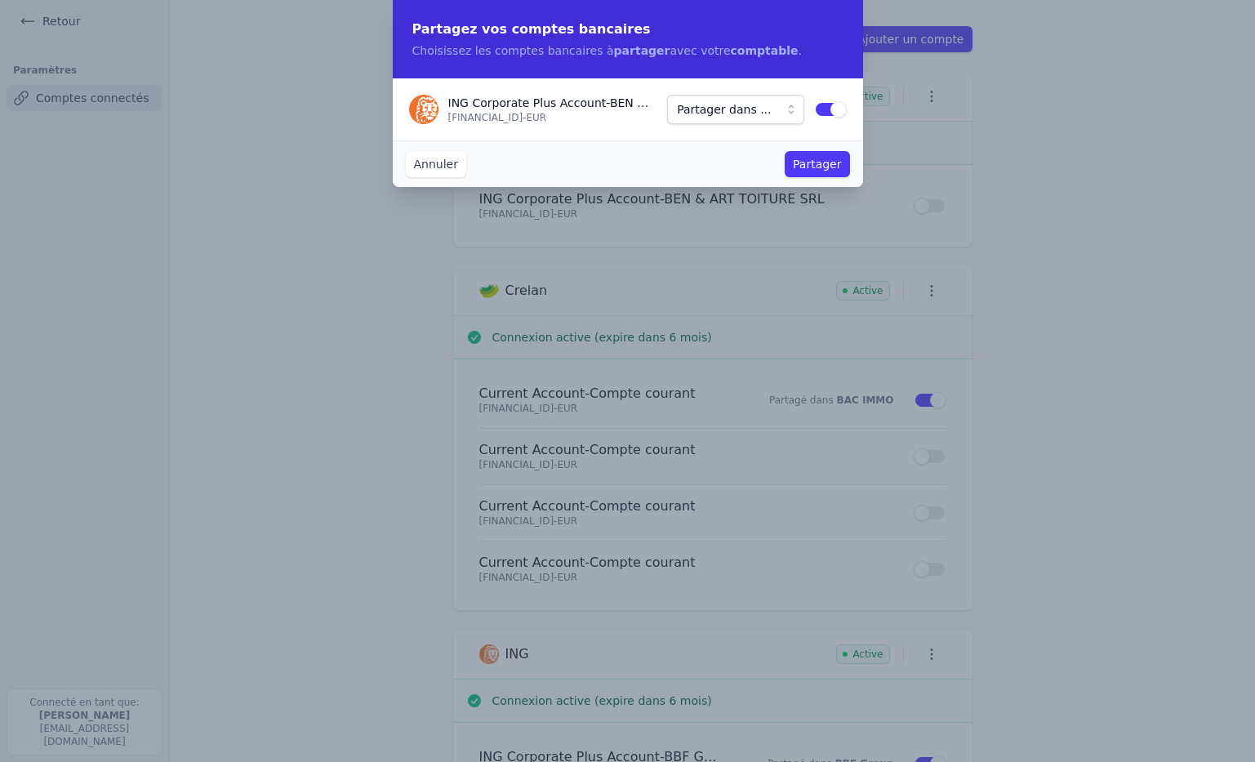
click at [792, 112] on button "Partager dans ..." at bounding box center [735, 109] width 136 height 29
click at [771, 190] on span "Ben&Art Toiture" at bounding box center [733, 198] width 90 height 16
click at [805, 163] on button "Partager" at bounding box center [817, 164] width 65 height 26
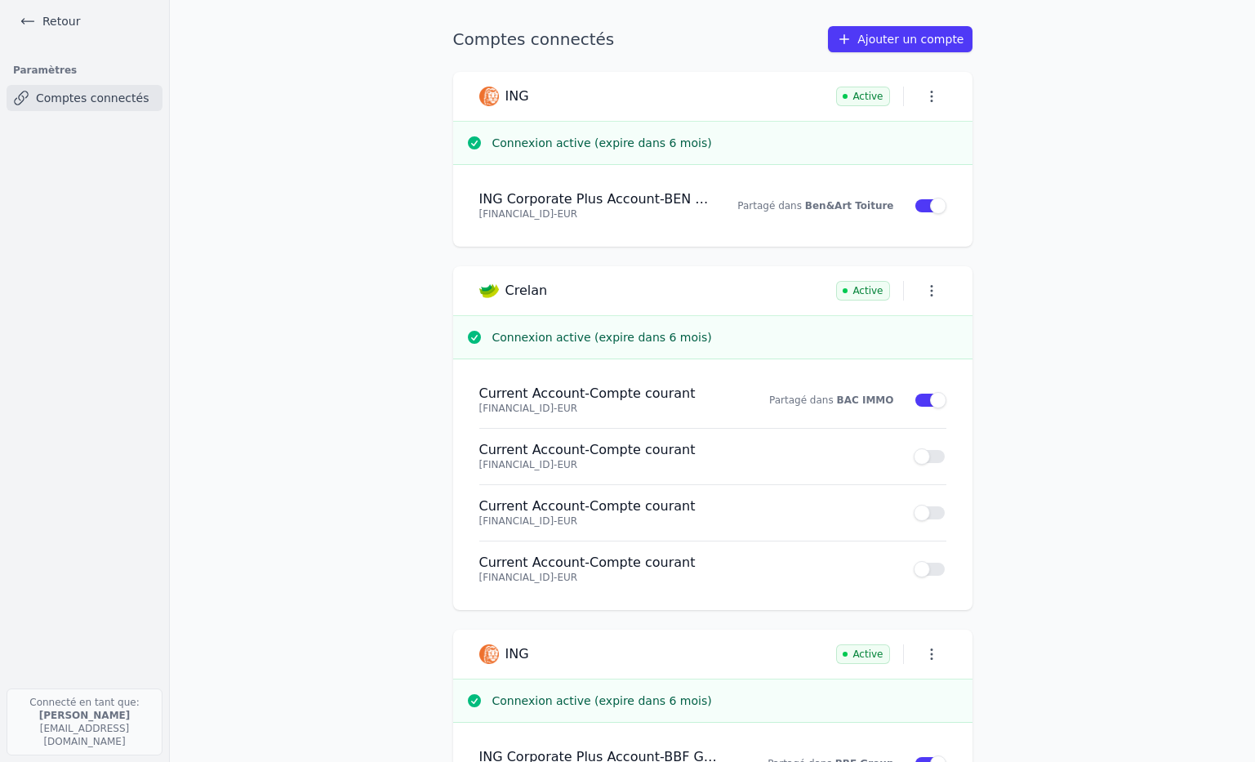
click at [29, 24] on icon at bounding box center [28, 21] width 16 height 16
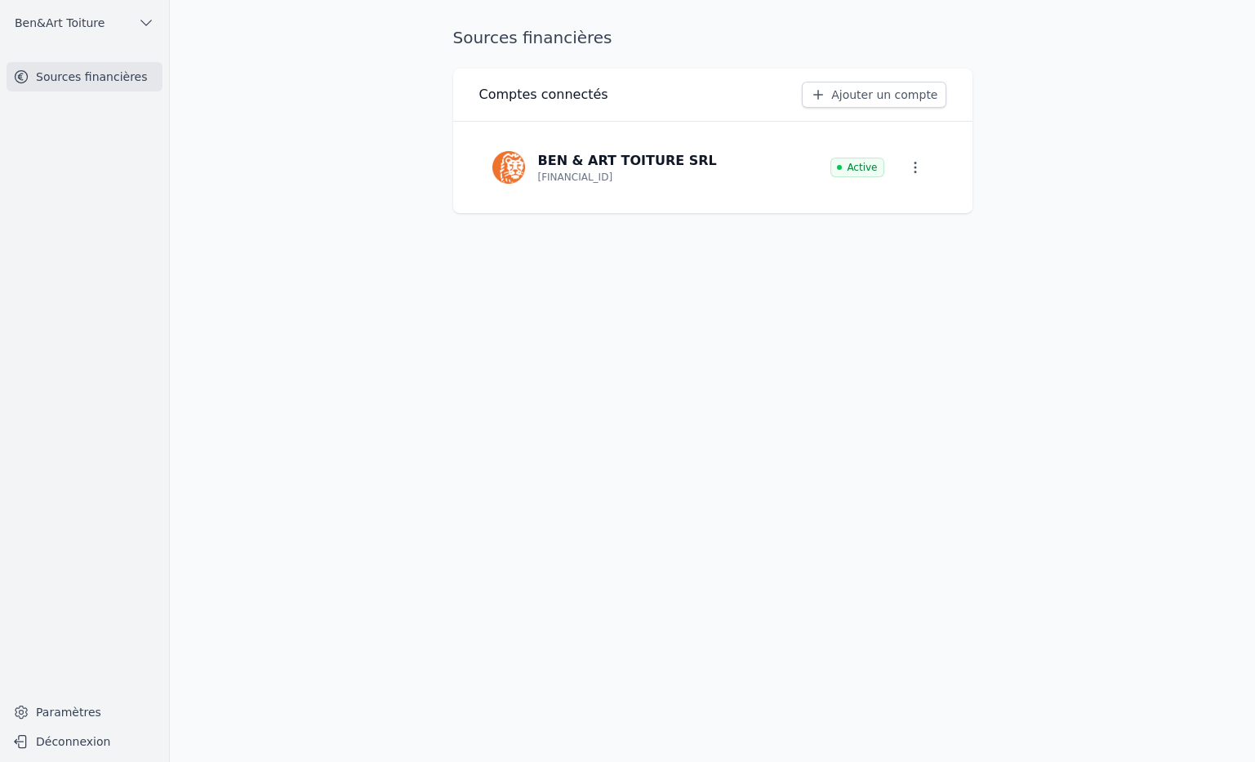
click at [29, 23] on span "Ben&Art Toiture" at bounding box center [60, 23] width 90 height 16
click at [142, 17] on div at bounding box center [627, 381] width 1255 height 762
